Goal: Transaction & Acquisition: Purchase product/service

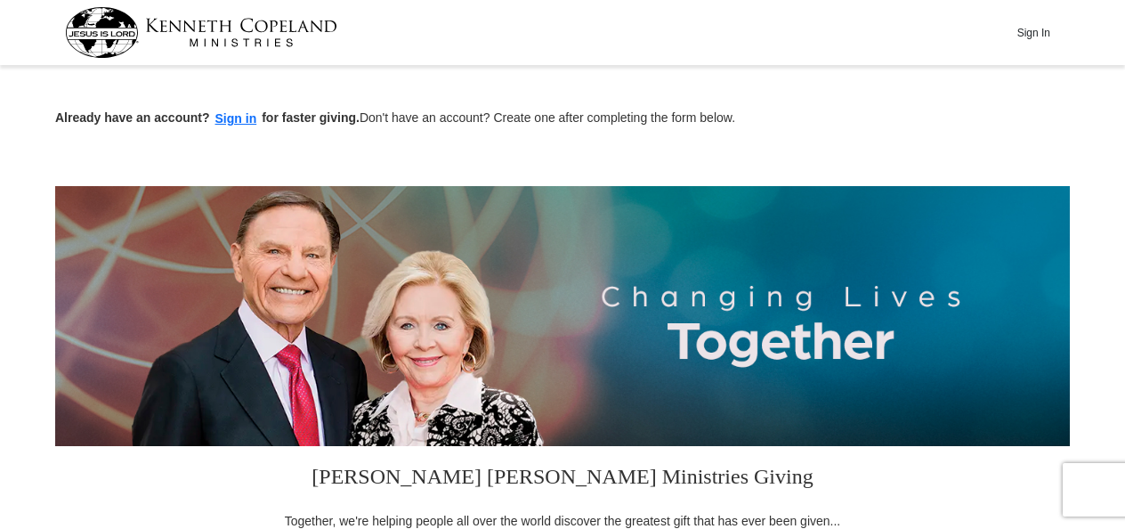
drag, startPoint x: 0, startPoint y: 0, endPoint x: 1066, endPoint y: 70, distance: 1068.7
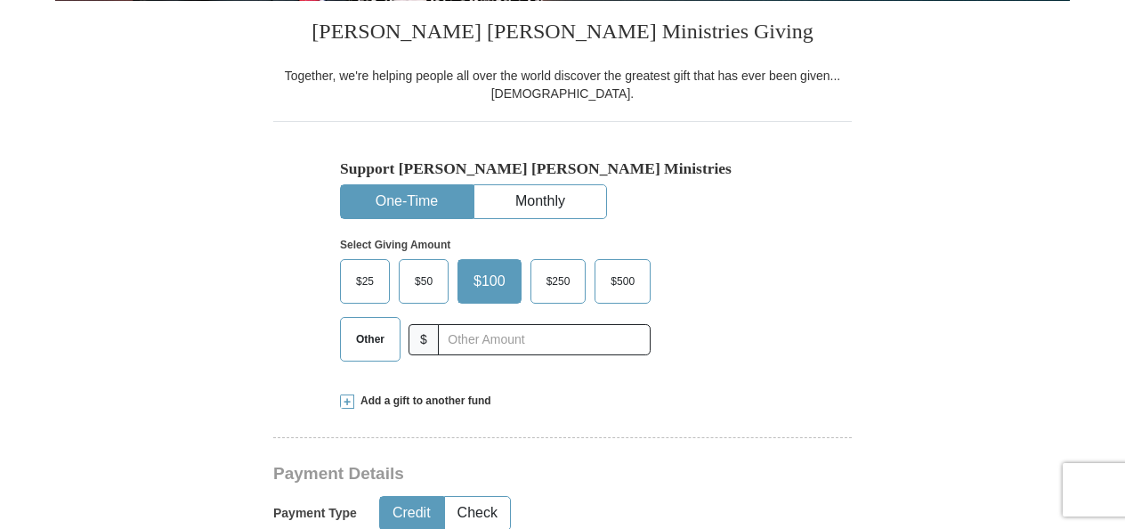
scroll to position [476, 0]
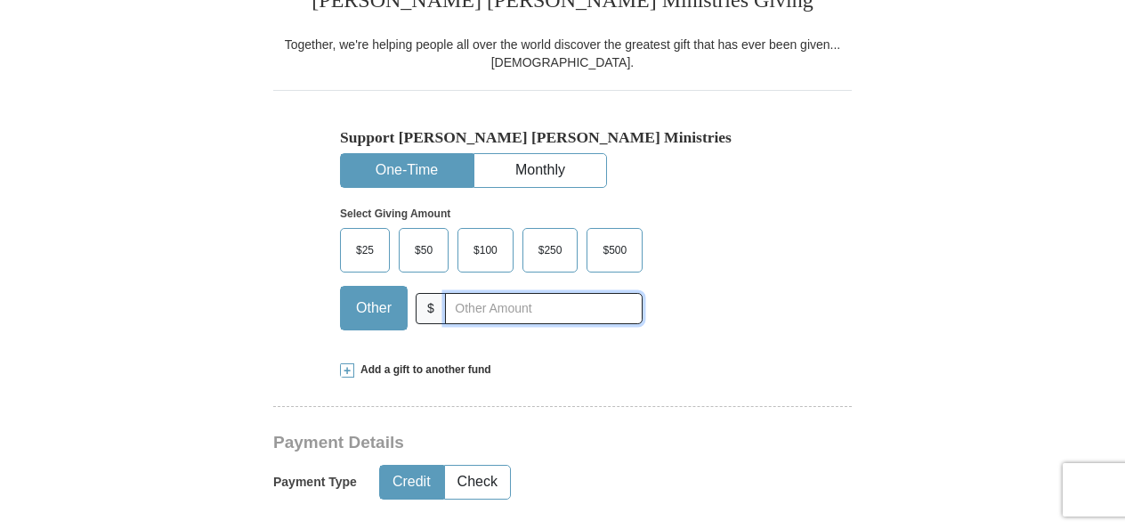
click at [520, 302] on input "text" at bounding box center [544, 308] width 198 height 31
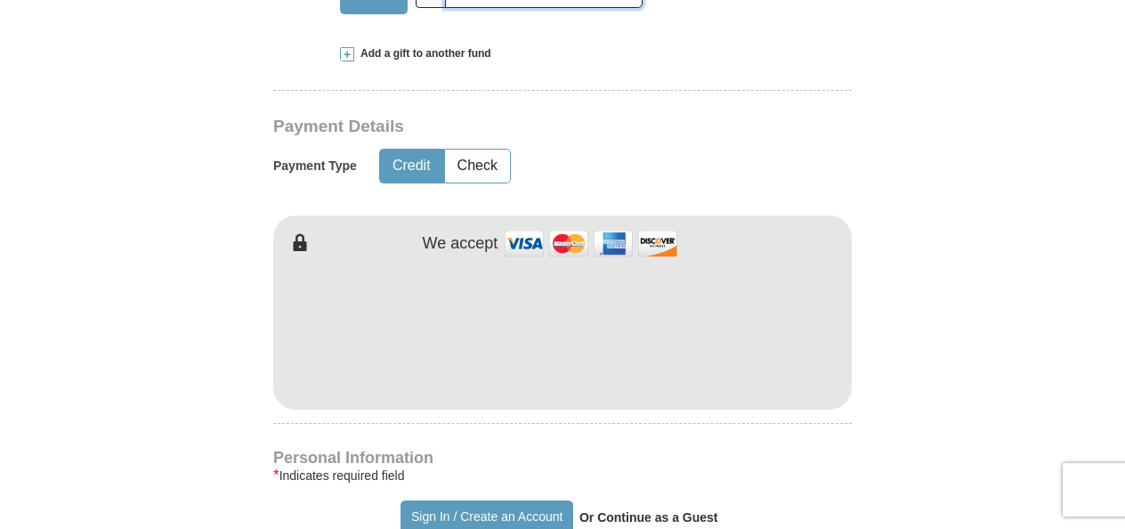
scroll to position [849, 0]
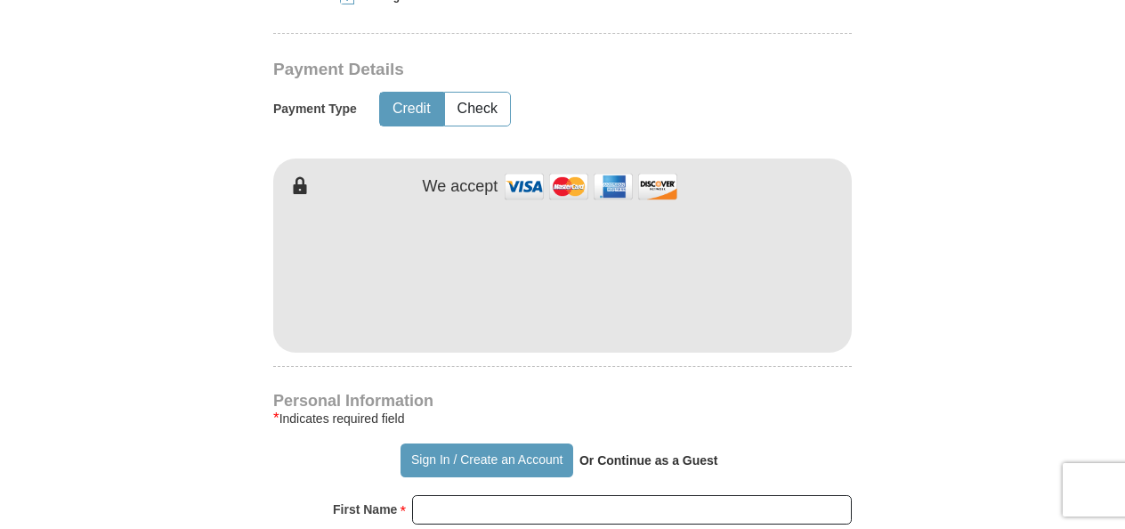
type input "5.00"
drag, startPoint x: 1123, startPoint y: 149, endPoint x: 1061, endPoint y: 139, distance: 63.1
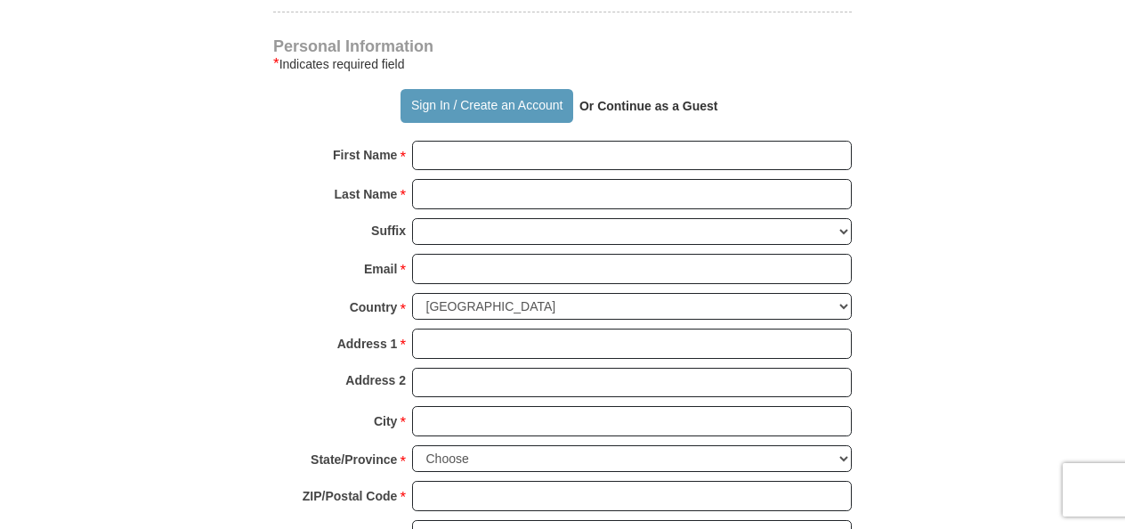
scroll to position [1237, 0]
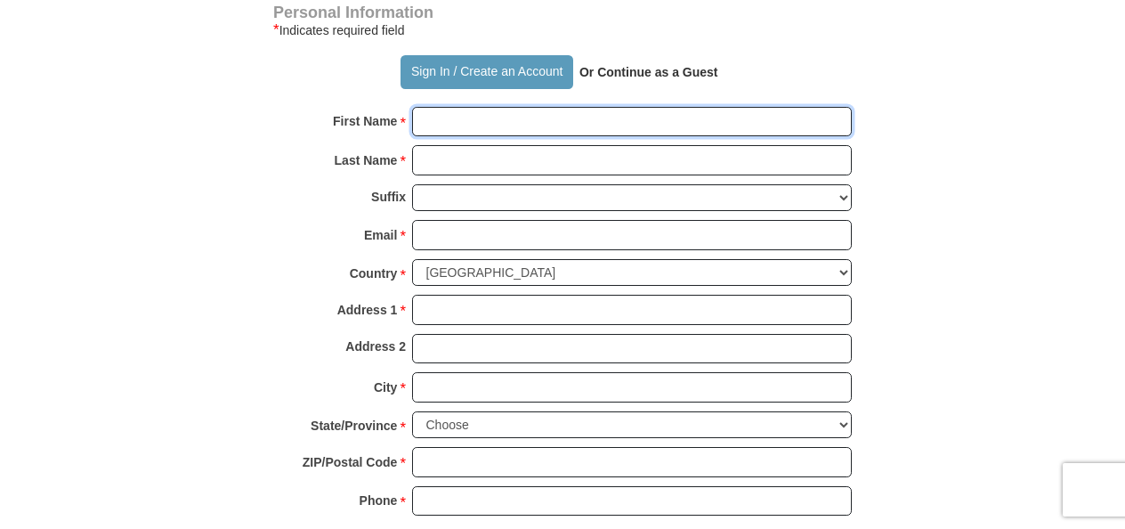
click at [820, 116] on input "First Name *" at bounding box center [632, 122] width 440 height 30
type input "[PERSON_NAME]"
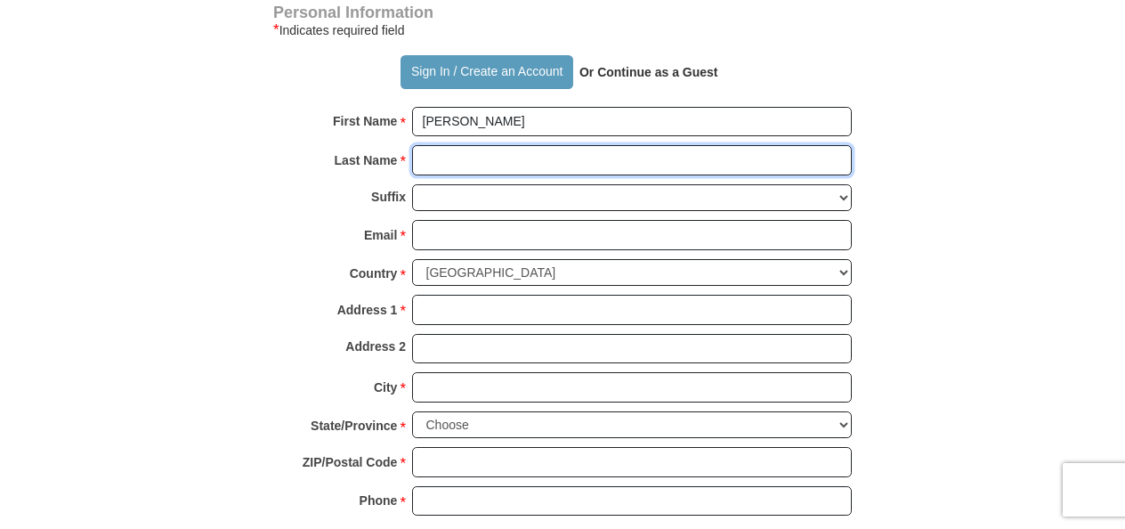
type input "[PERSON_NAME]"
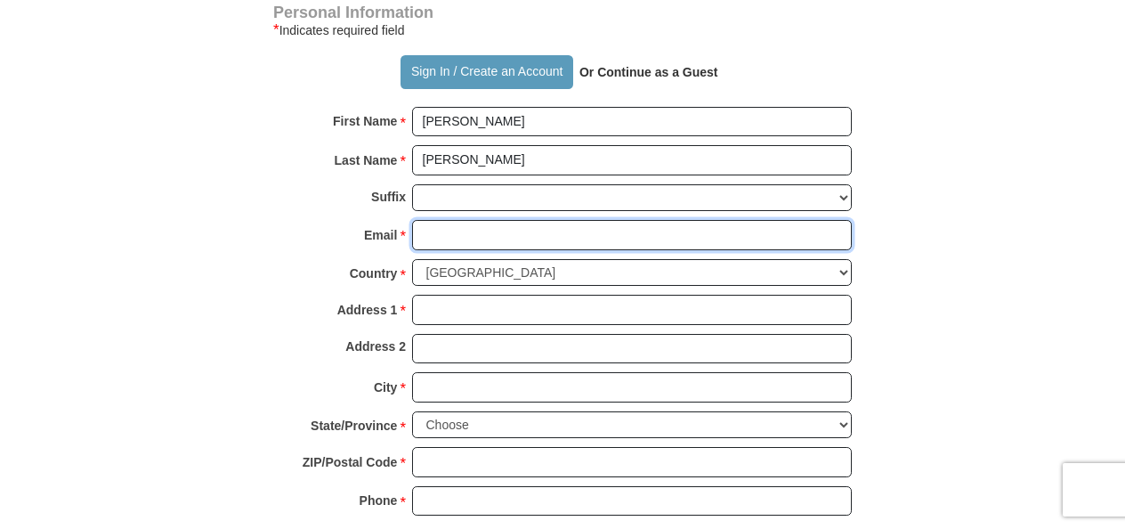
type input "[EMAIL_ADDRESS][DOMAIN_NAME]"
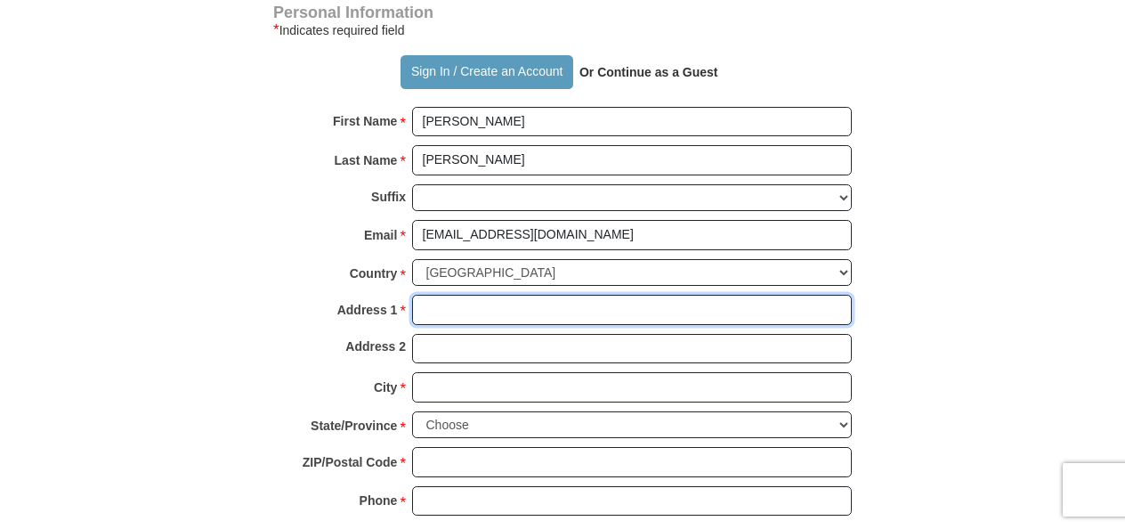
type input "[STREET_ADDRESS]"
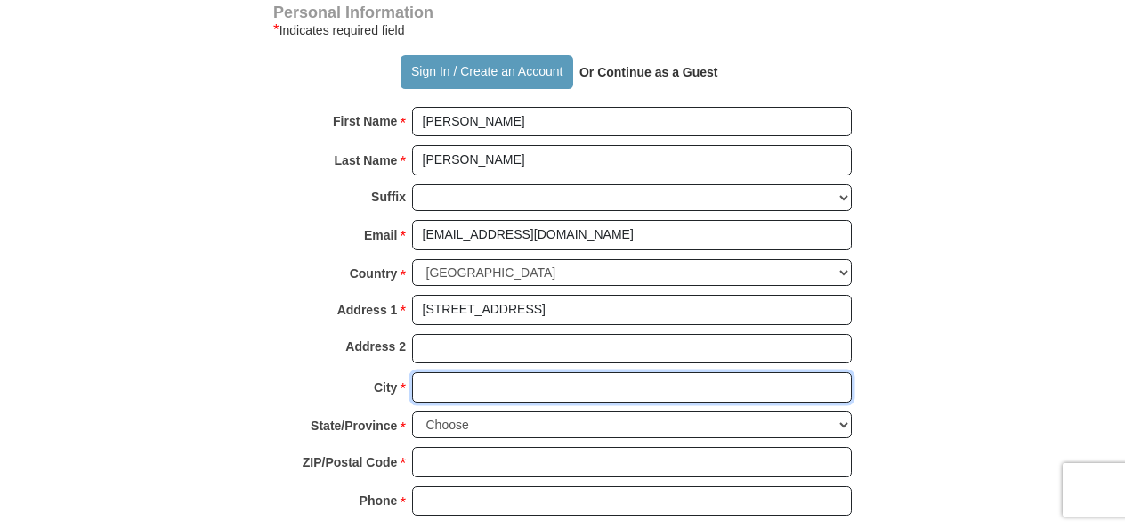
type input "Carrollton"
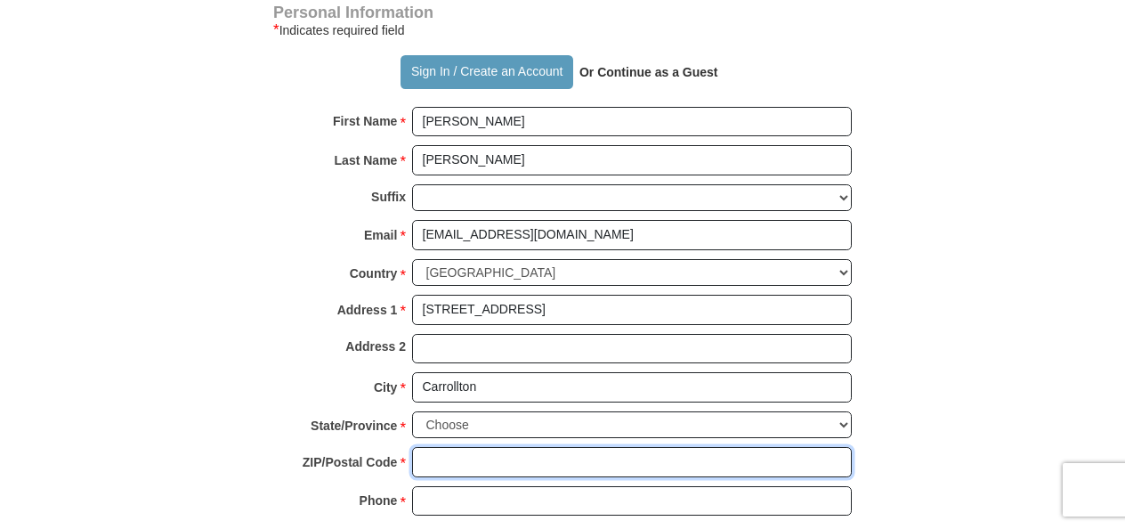
type input "30117"
type input "6783266358"
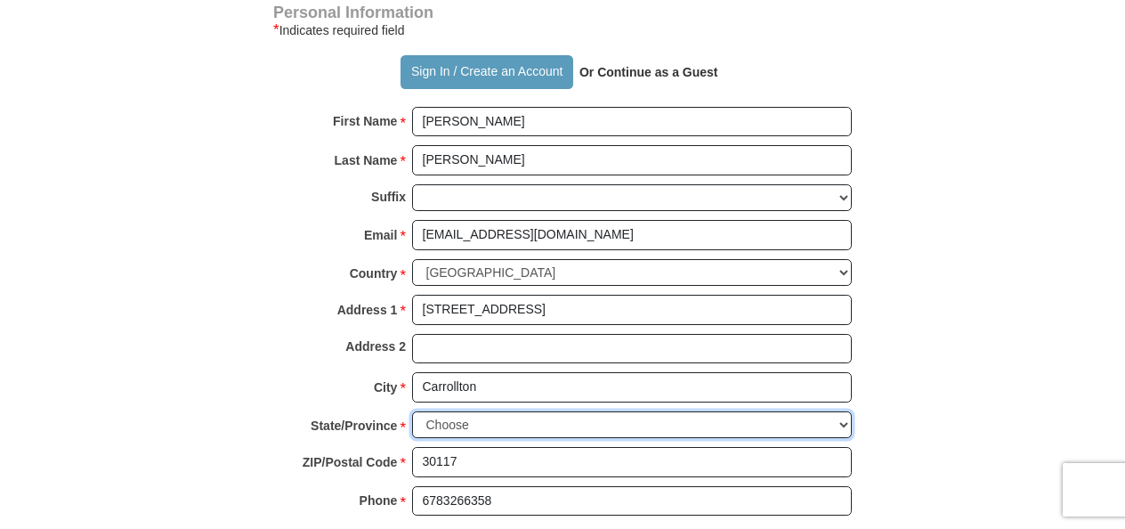
click at [717, 411] on select "Choose [US_STATE] [US_STATE] [US_STATE] [US_STATE] [US_STATE] Armed Forces Amer…" at bounding box center [632, 425] width 440 height 28
select select "GA"
click at [412, 411] on select "Choose [US_STATE] [US_STATE] [US_STATE] [US_STATE] [US_STATE] Armed Forces Amer…" at bounding box center [632, 425] width 440 height 28
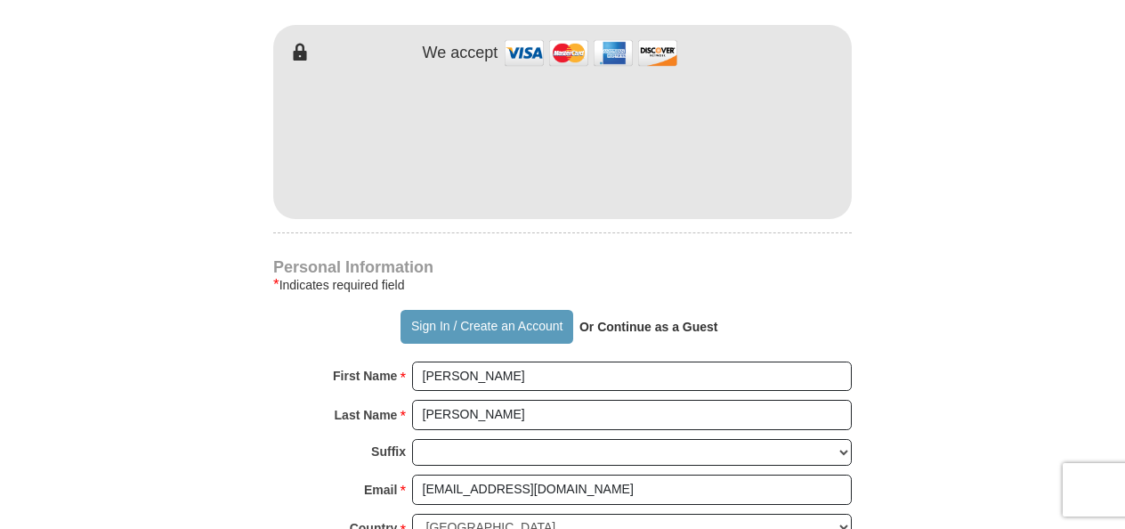
scroll to position [986, 0]
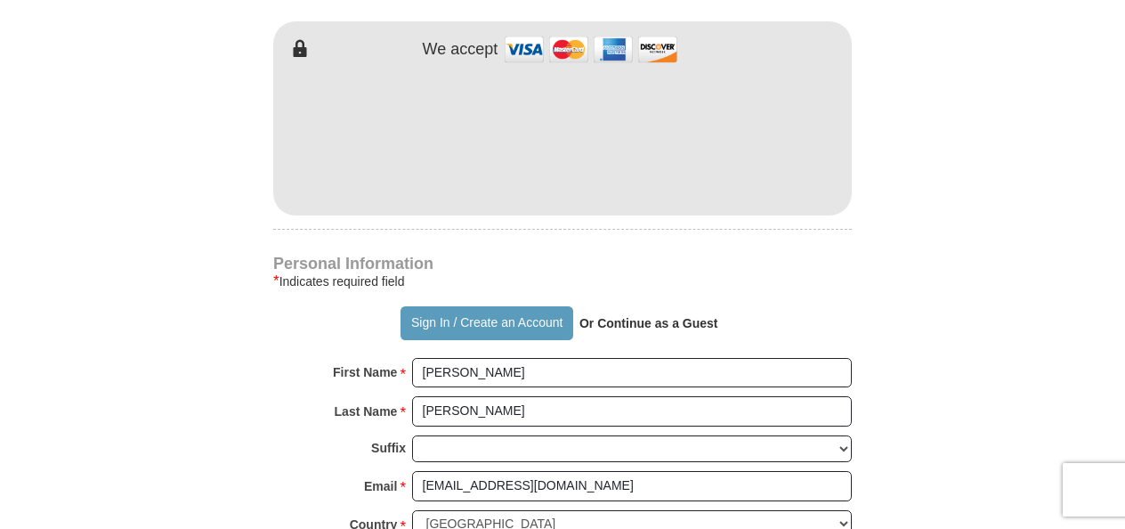
click at [645, 328] on p "Or Continue as a Guest" at bounding box center [648, 323] width 151 height 30
click at [652, 319] on strong "Or Continue as a Guest" at bounding box center [648, 323] width 139 height 14
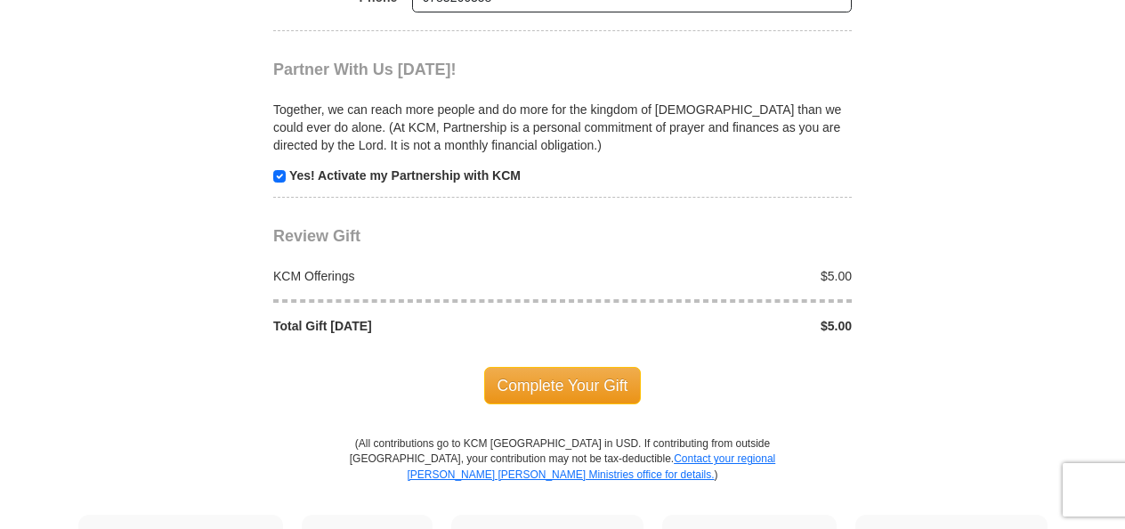
scroll to position [1759, 0]
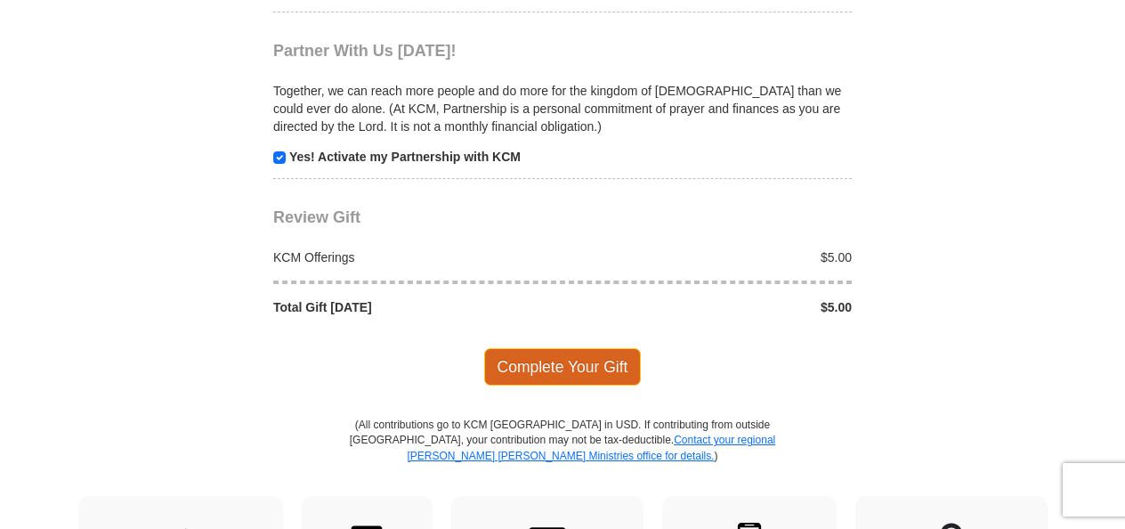
click at [578, 364] on span "Complete Your Gift" at bounding box center [563, 366] width 158 height 37
